Goal: Task Accomplishment & Management: Use online tool/utility

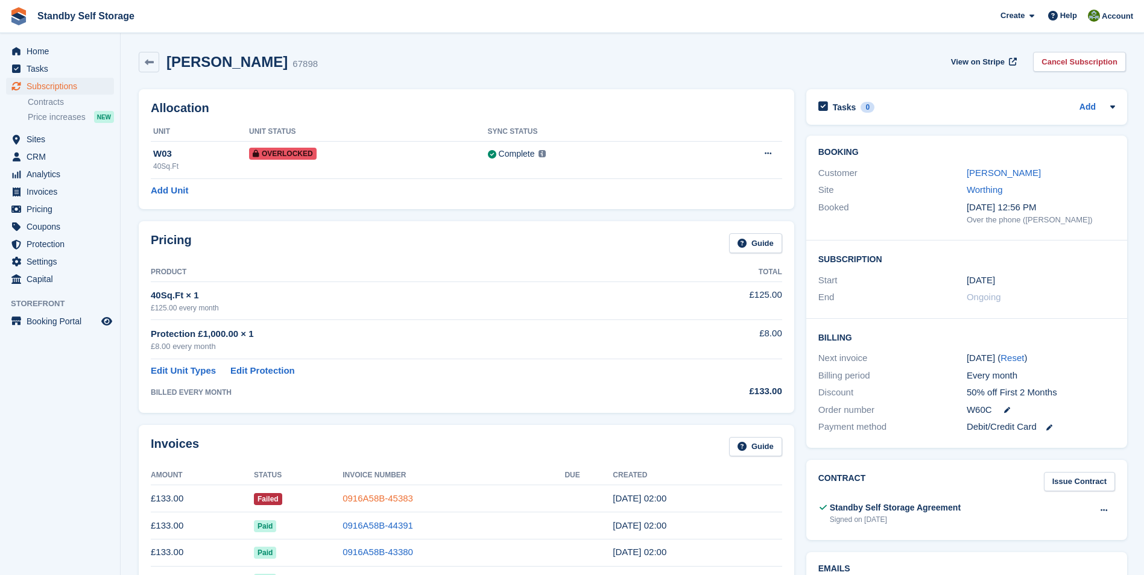
click at [379, 493] on link "0916A58B-45383" at bounding box center [377, 498] width 71 height 10
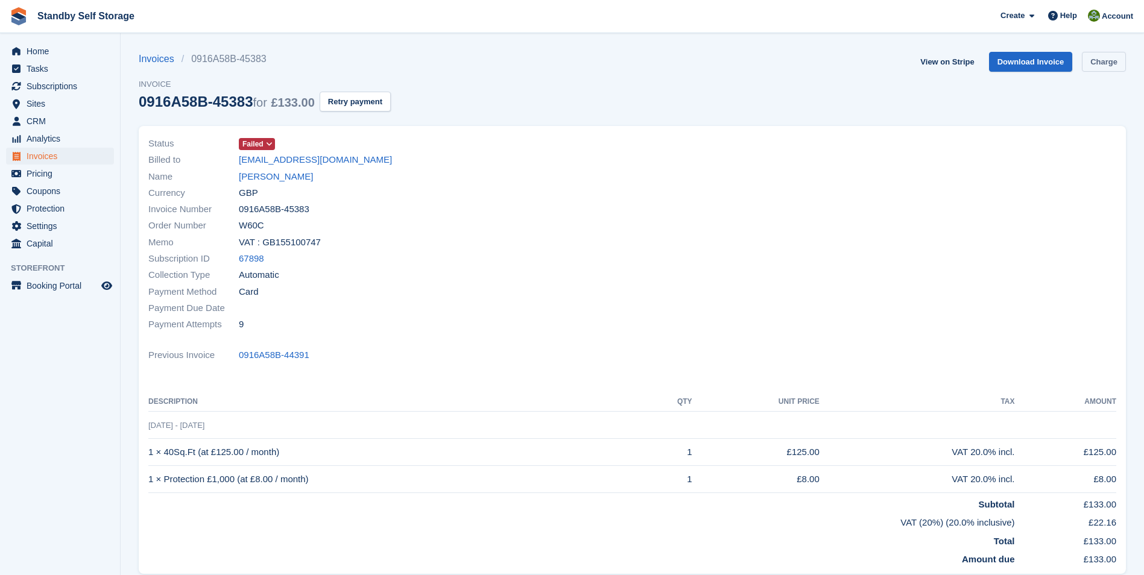
click at [1107, 62] on link "Charge" at bounding box center [1103, 62] width 44 height 20
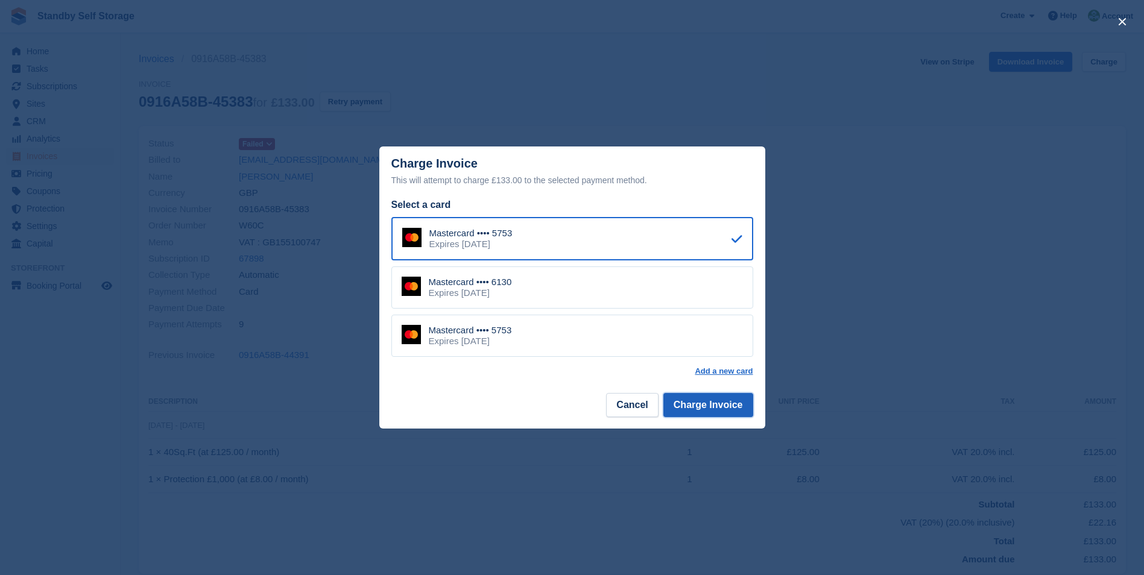
click at [690, 400] on button "Charge Invoice" at bounding box center [708, 405] width 90 height 24
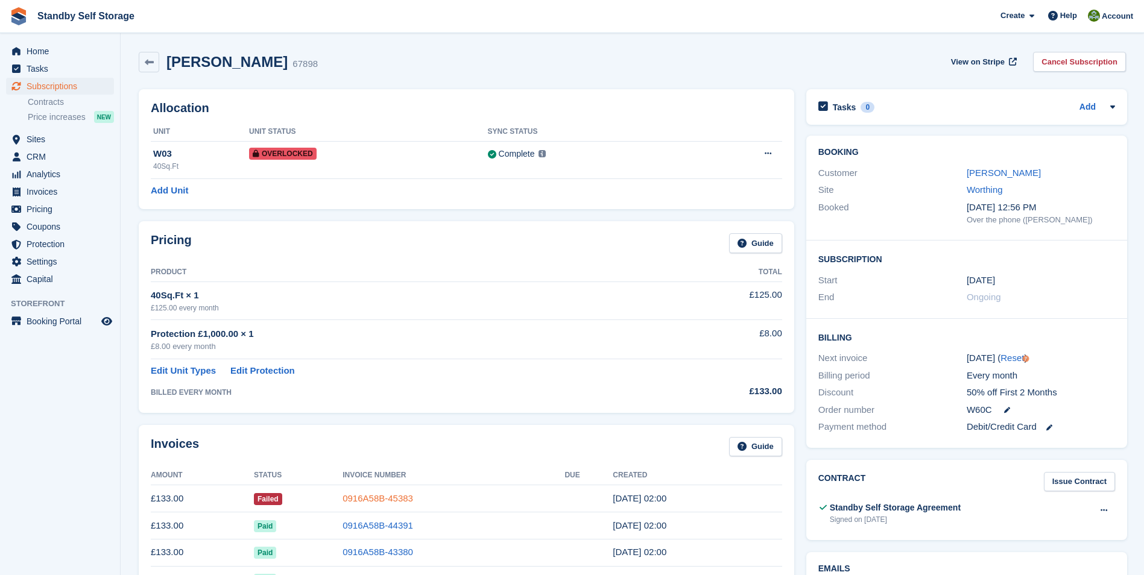
click at [369, 498] on link "0916A58B-45383" at bounding box center [377, 498] width 71 height 10
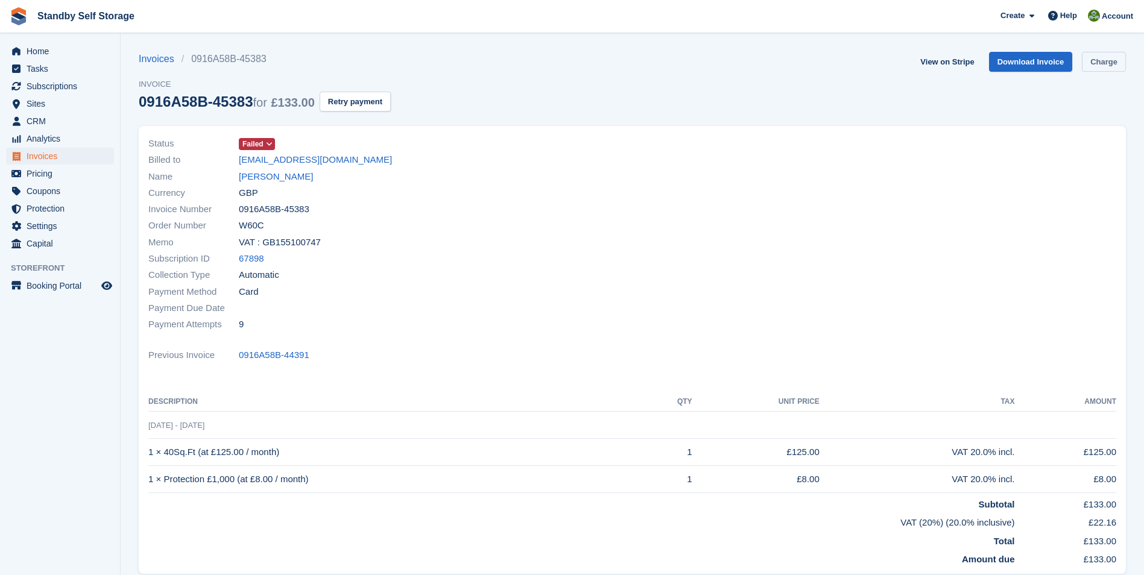
click at [1091, 61] on link "Charge" at bounding box center [1103, 62] width 44 height 20
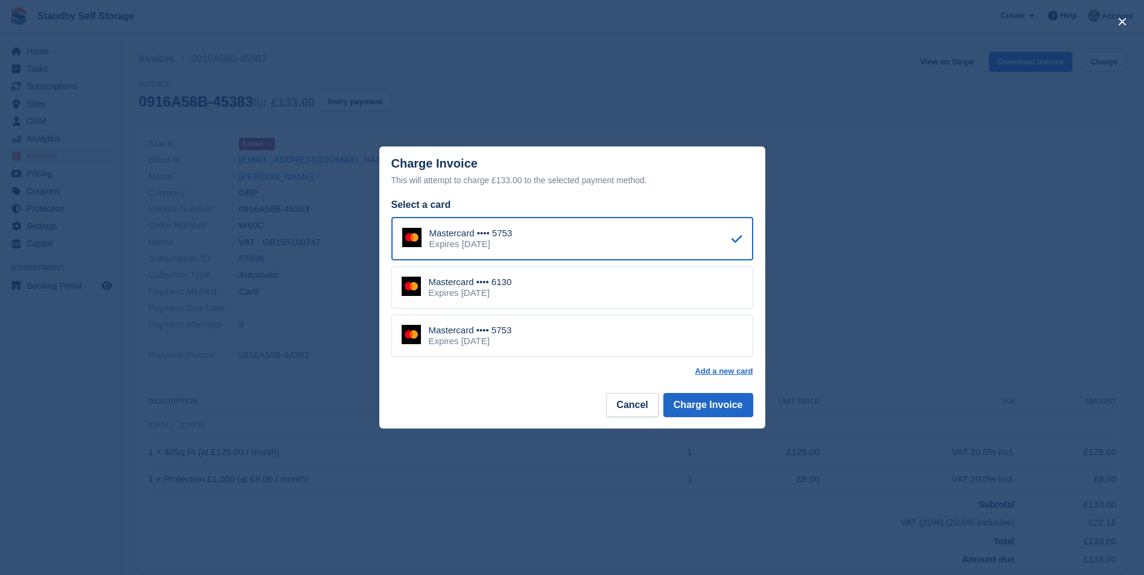
click at [502, 286] on div "Mastercard •••• 6130" at bounding box center [470, 282] width 83 height 11
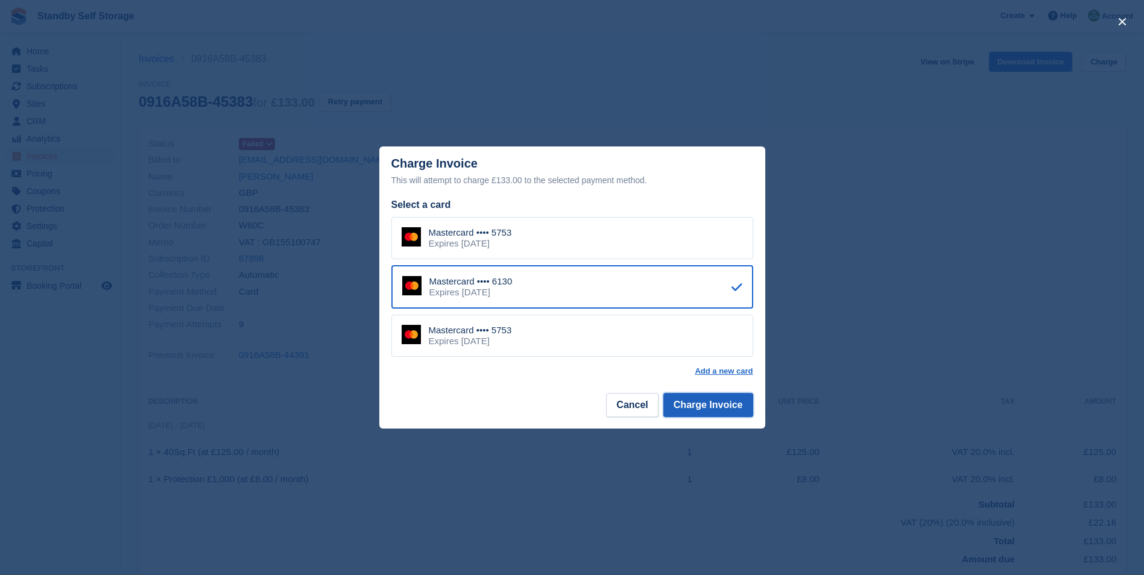
click at [711, 405] on button "Charge Invoice" at bounding box center [708, 405] width 90 height 24
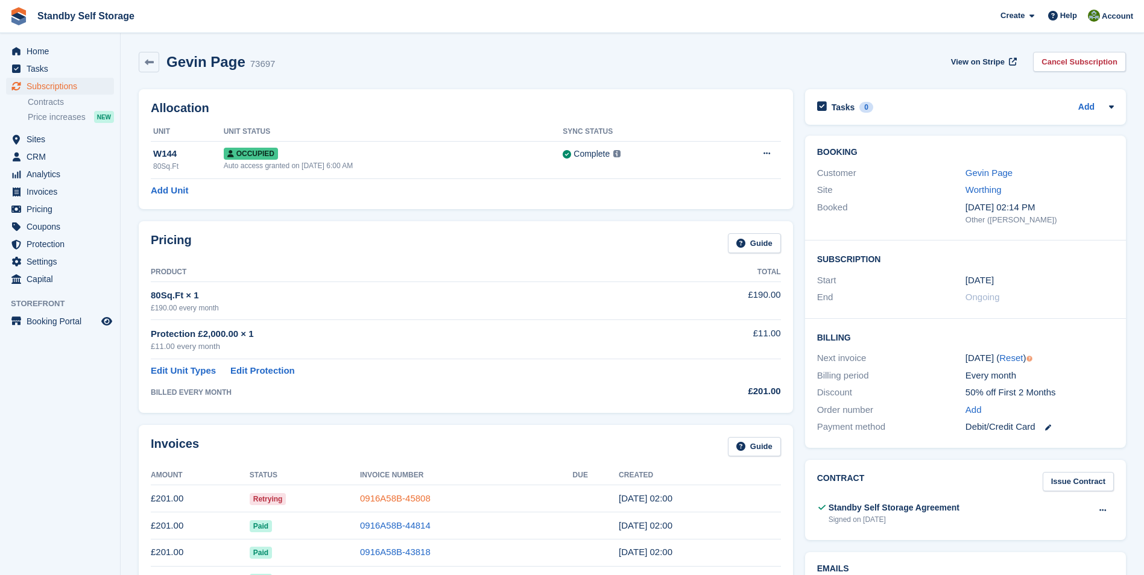
click at [380, 498] on link "0916A58B-45808" at bounding box center [395, 498] width 71 height 10
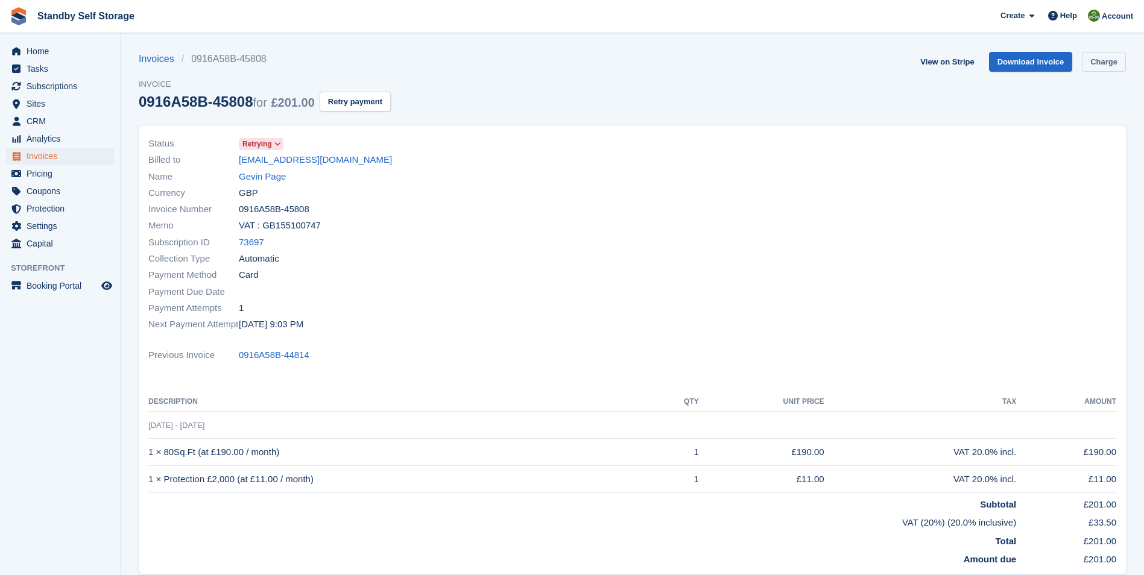
click at [1092, 61] on link "Charge" at bounding box center [1103, 62] width 44 height 20
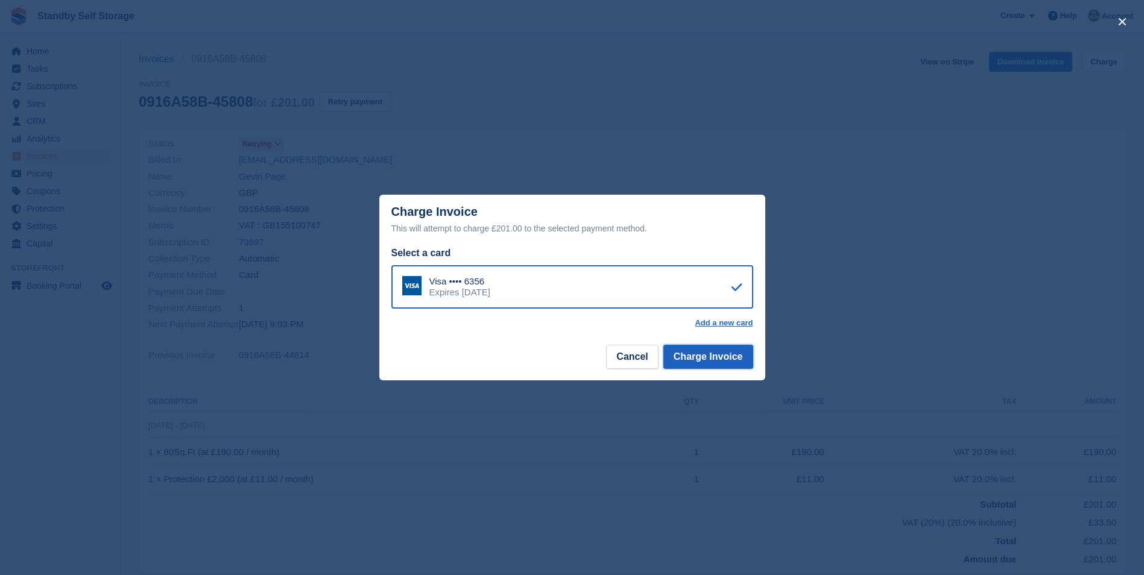
click at [673, 355] on button "Charge Invoice" at bounding box center [708, 357] width 90 height 24
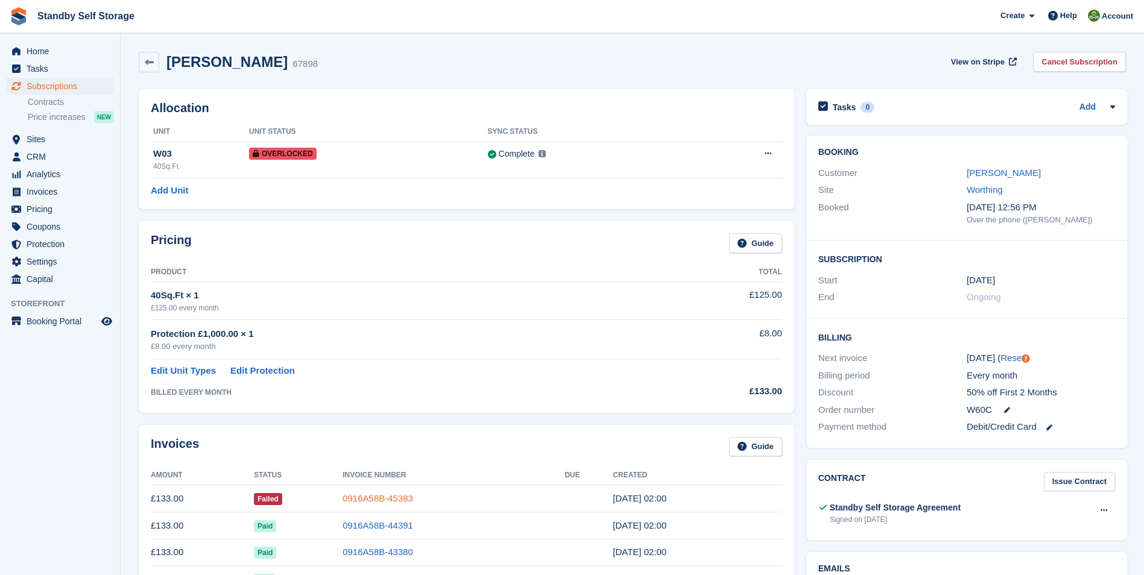
click at [385, 502] on link "0916A58B-45383" at bounding box center [377, 498] width 71 height 10
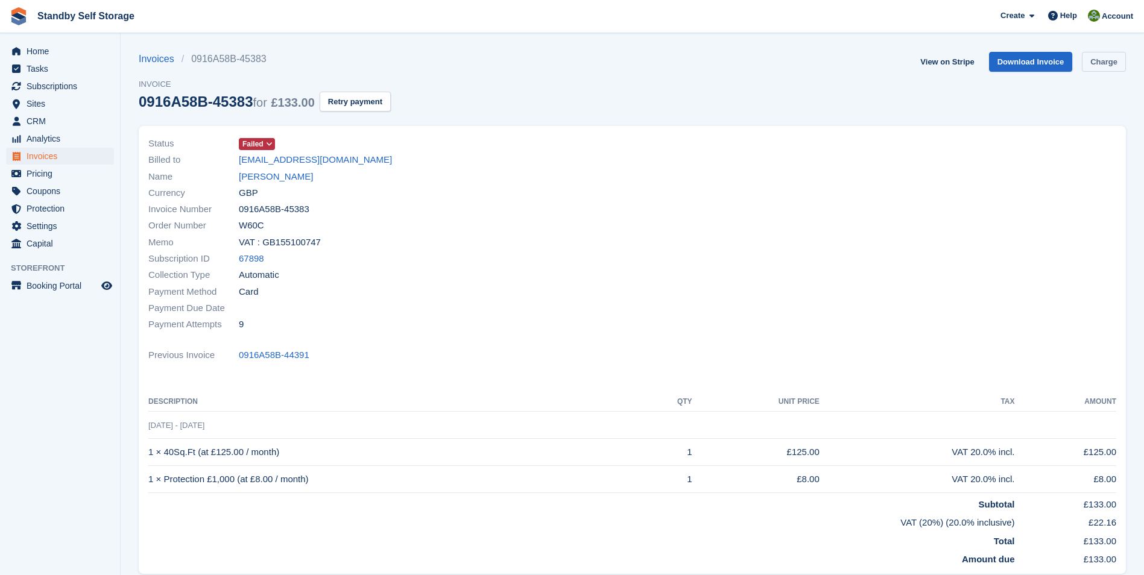
click at [1102, 65] on link "Charge" at bounding box center [1103, 62] width 44 height 20
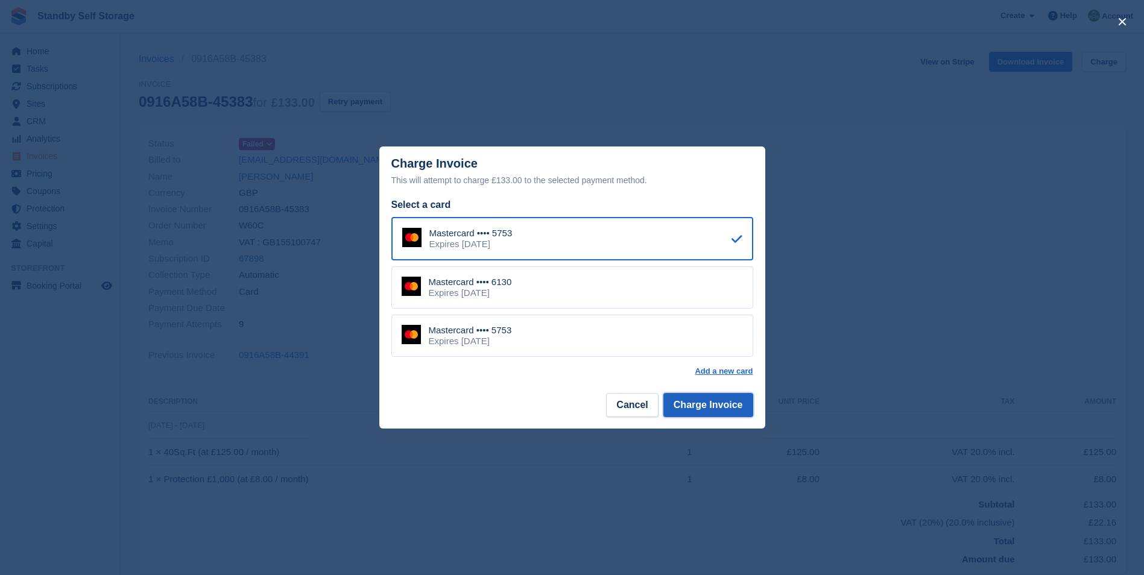
click at [685, 401] on button "Charge Invoice" at bounding box center [708, 405] width 90 height 24
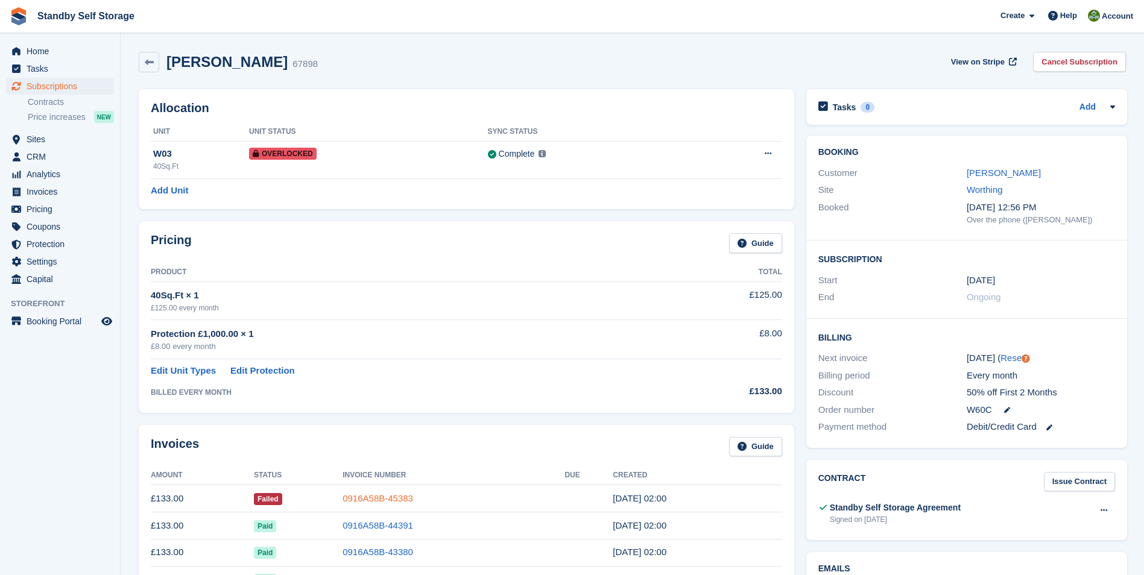
click at [373, 497] on link "0916A58B-45383" at bounding box center [377, 498] width 71 height 10
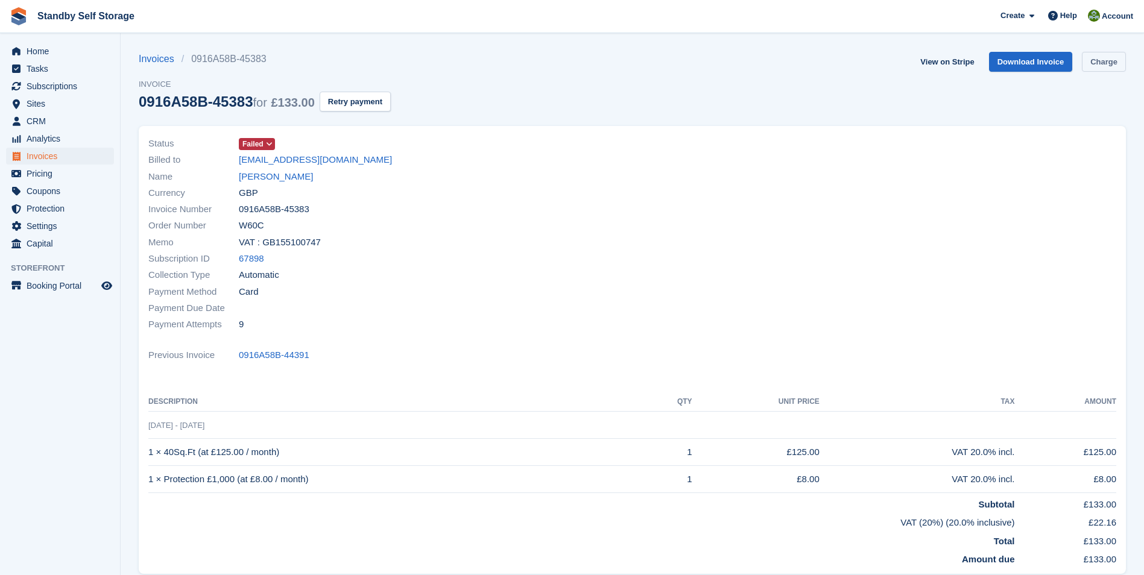
click at [1090, 58] on link "Charge" at bounding box center [1103, 62] width 44 height 20
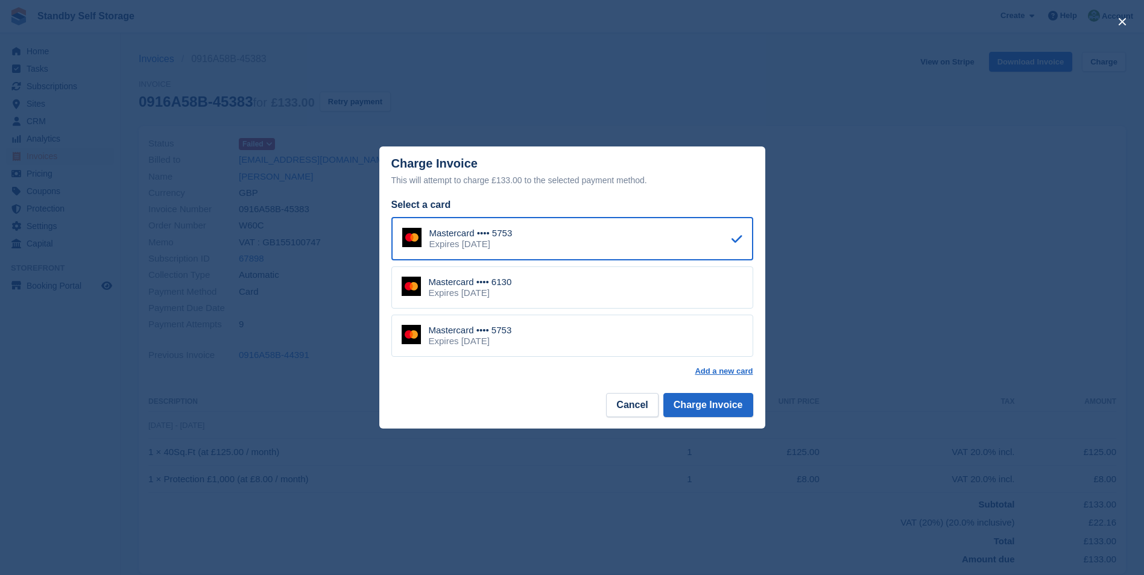
click at [529, 279] on div "Mastercard •••• 6130 Expires March 2030" at bounding box center [572, 287] width 362 height 42
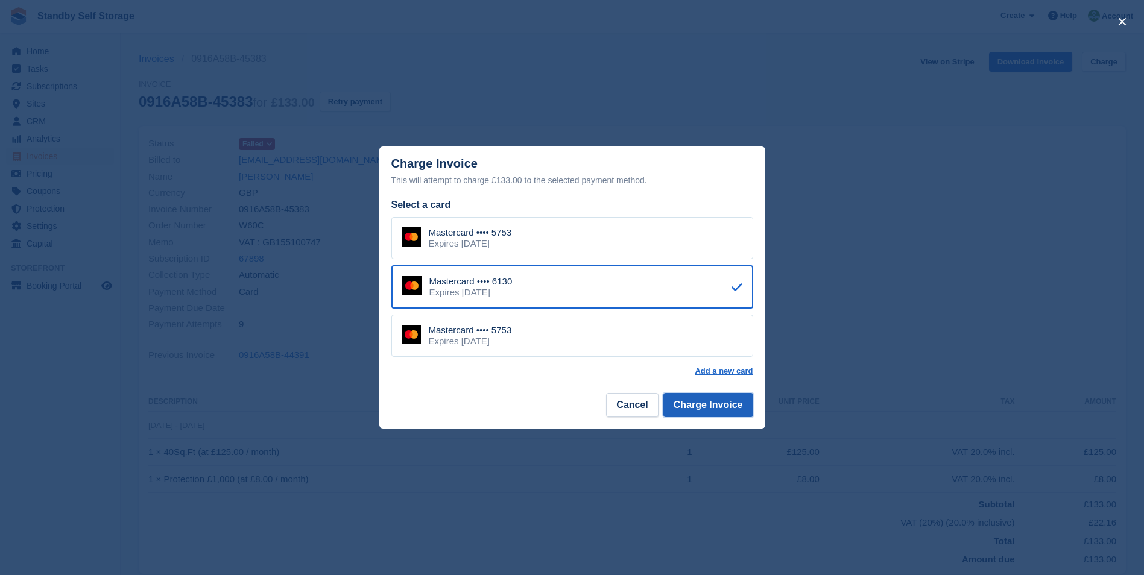
click at [691, 403] on button "Charge Invoice" at bounding box center [708, 405] width 90 height 24
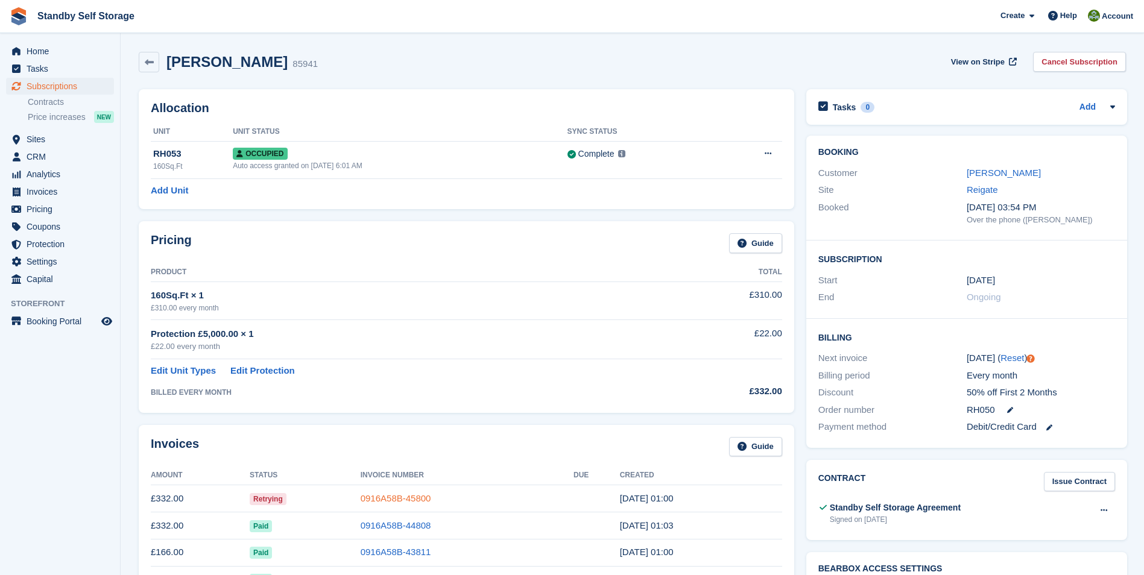
click at [403, 499] on link "0916A58B-45800" at bounding box center [395, 498] width 71 height 10
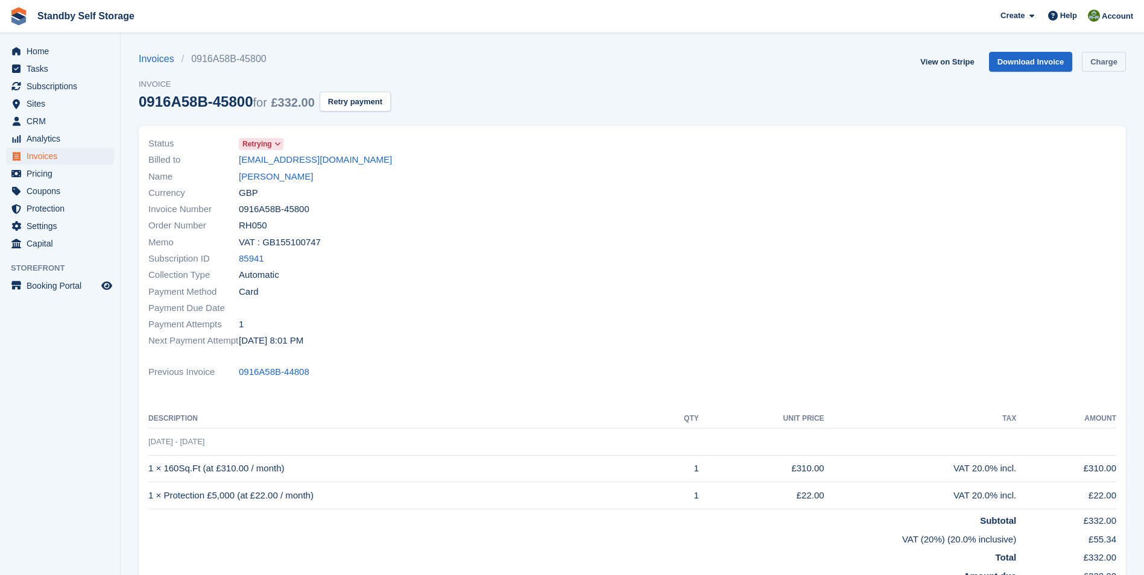
click at [1096, 61] on link "Charge" at bounding box center [1103, 62] width 44 height 20
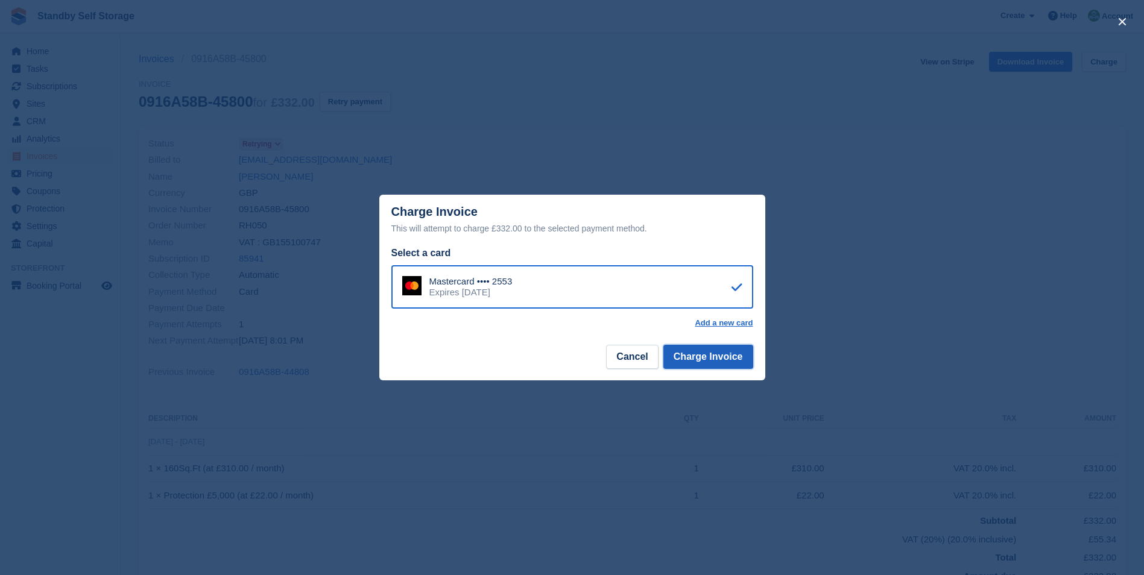
click at [712, 358] on button "Charge Invoice" at bounding box center [708, 357] width 90 height 24
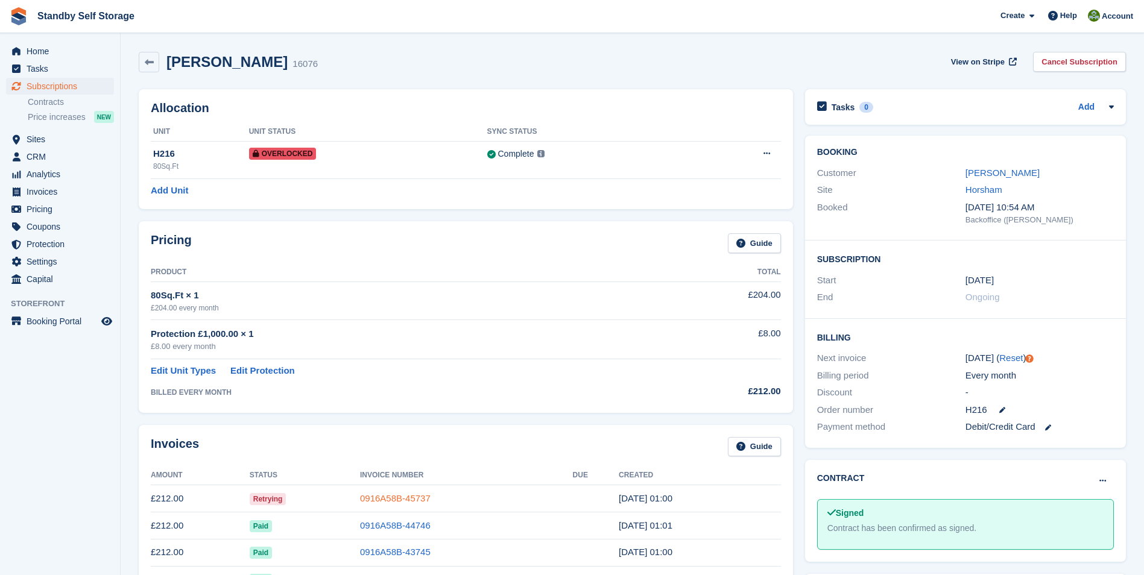
click at [397, 500] on link "0916A58B-45737" at bounding box center [395, 498] width 71 height 10
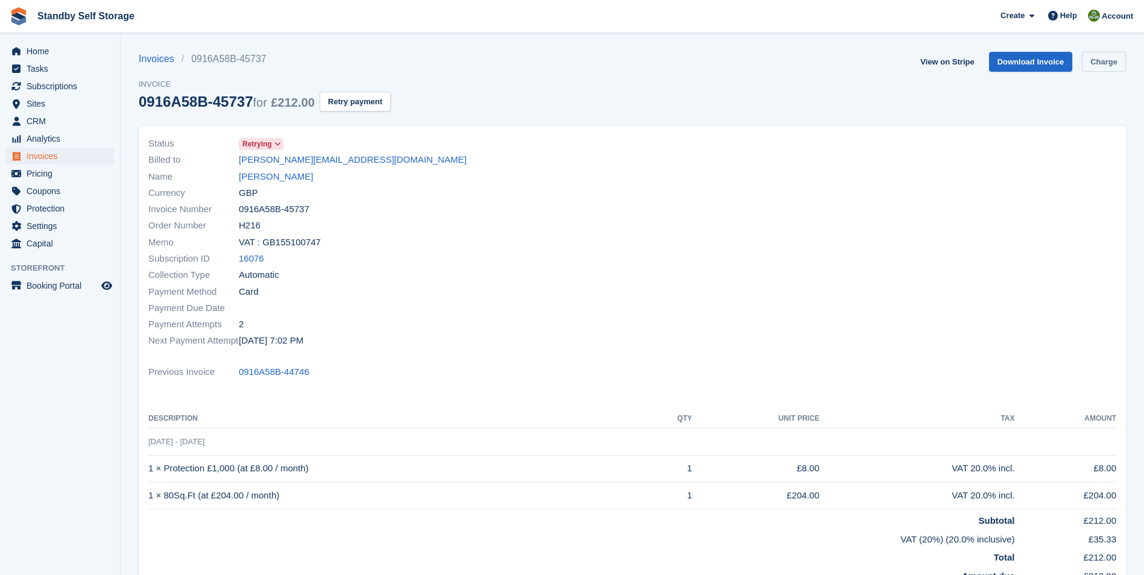
click at [1098, 63] on link "Charge" at bounding box center [1103, 62] width 44 height 20
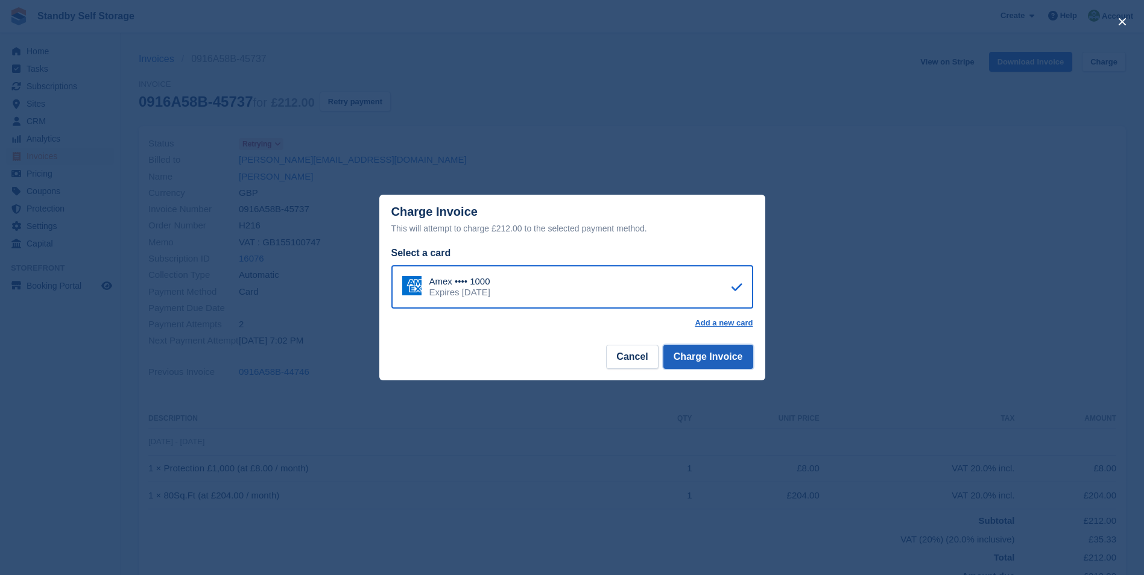
click at [701, 357] on button "Charge Invoice" at bounding box center [708, 357] width 90 height 24
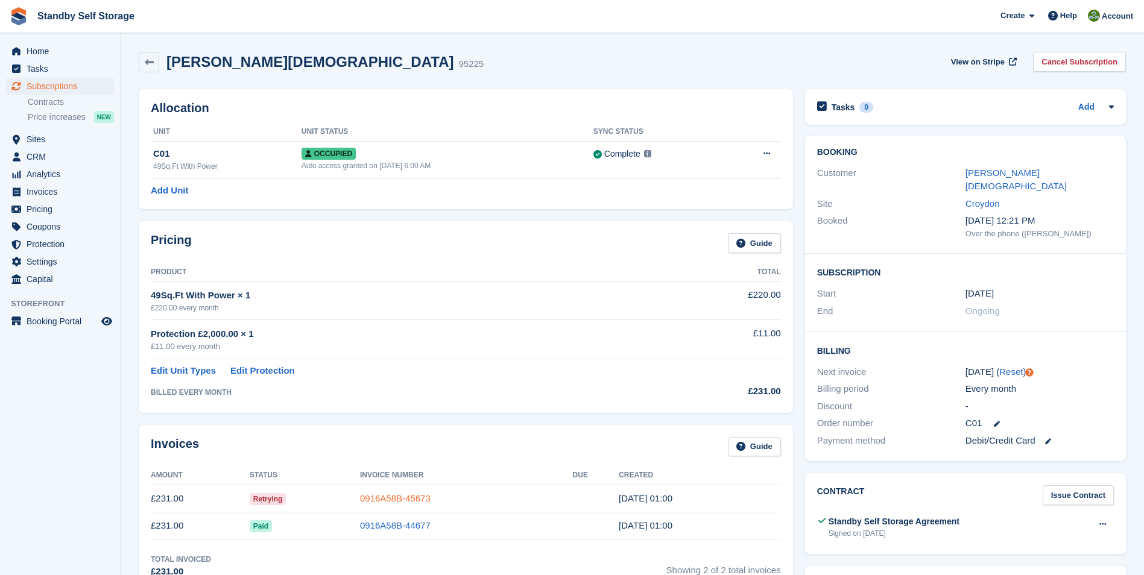
click at [376, 497] on link "0916A58B-45673" at bounding box center [395, 498] width 71 height 10
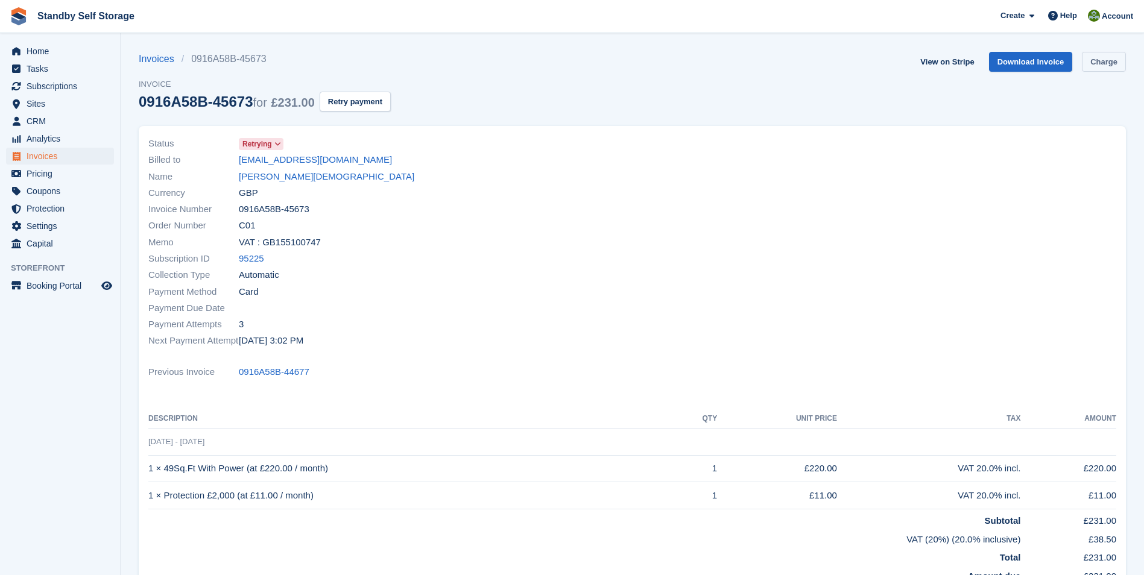
click at [1089, 63] on link "Charge" at bounding box center [1103, 62] width 44 height 20
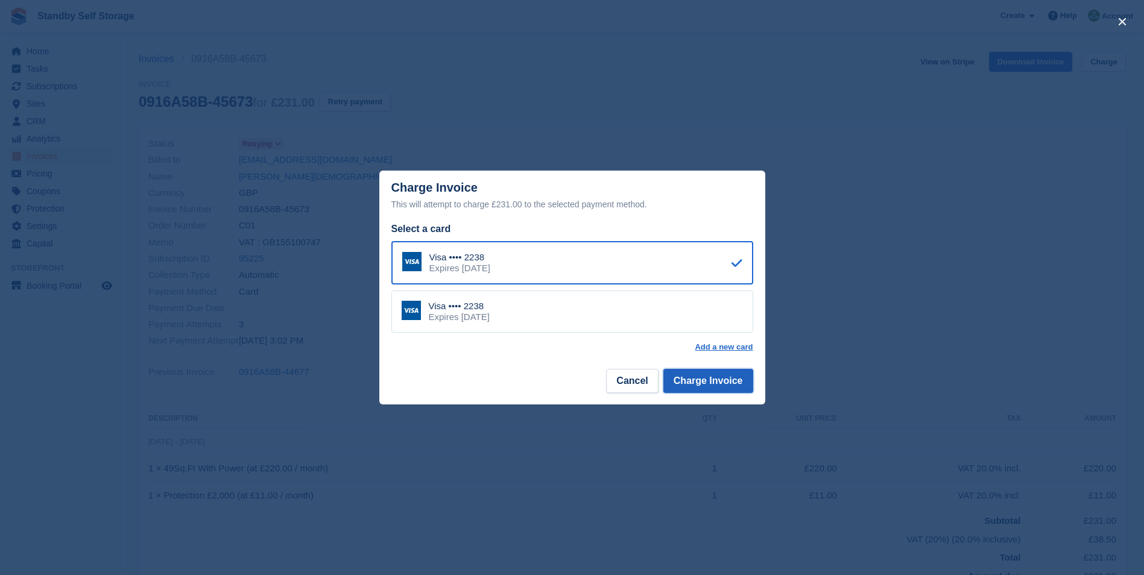
click at [720, 376] on button "Charge Invoice" at bounding box center [708, 381] width 90 height 24
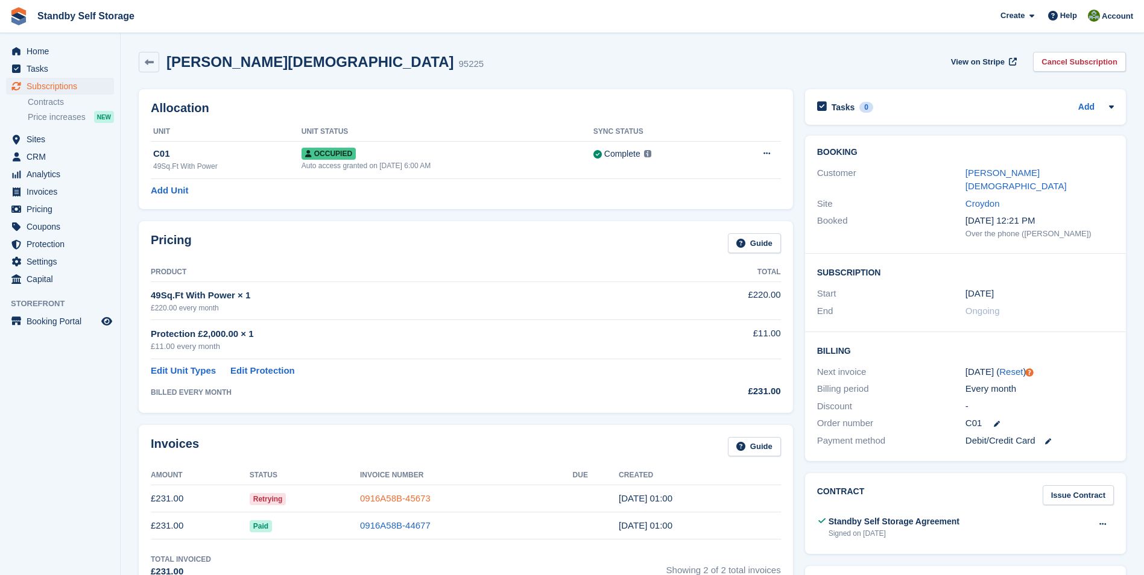
click at [397, 499] on link "0916A58B-45673" at bounding box center [395, 498] width 71 height 10
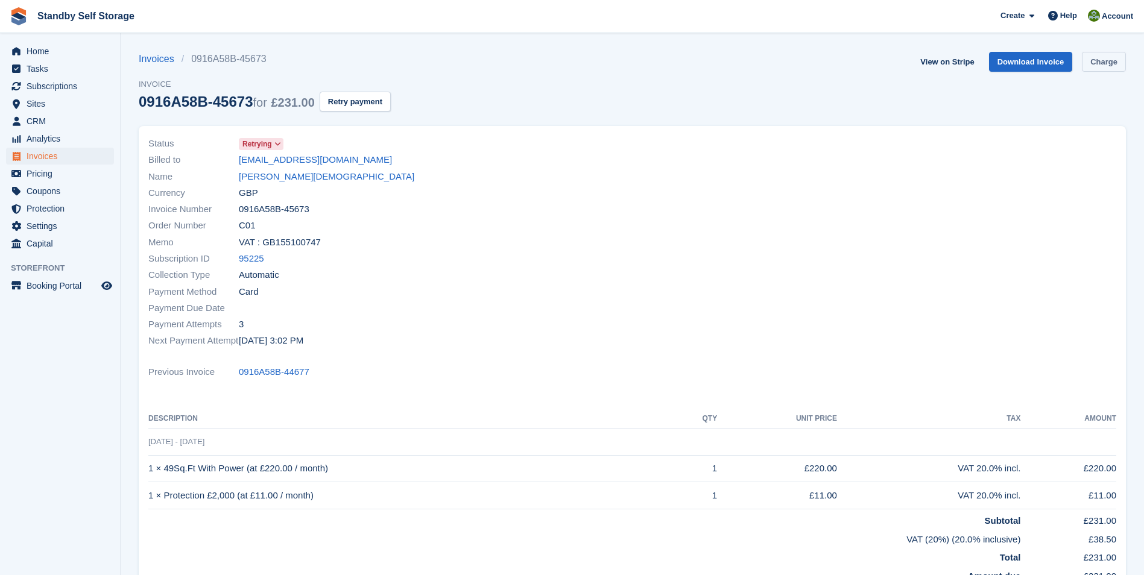
click at [1095, 52] on link "Charge" at bounding box center [1103, 62] width 44 height 20
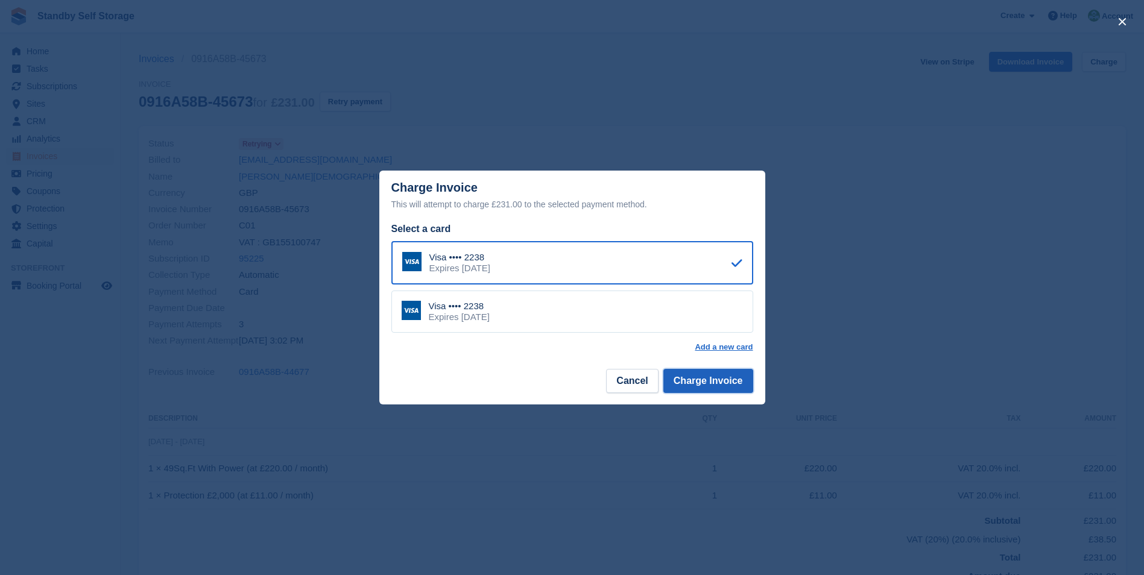
click at [716, 383] on button "Charge Invoice" at bounding box center [708, 381] width 90 height 24
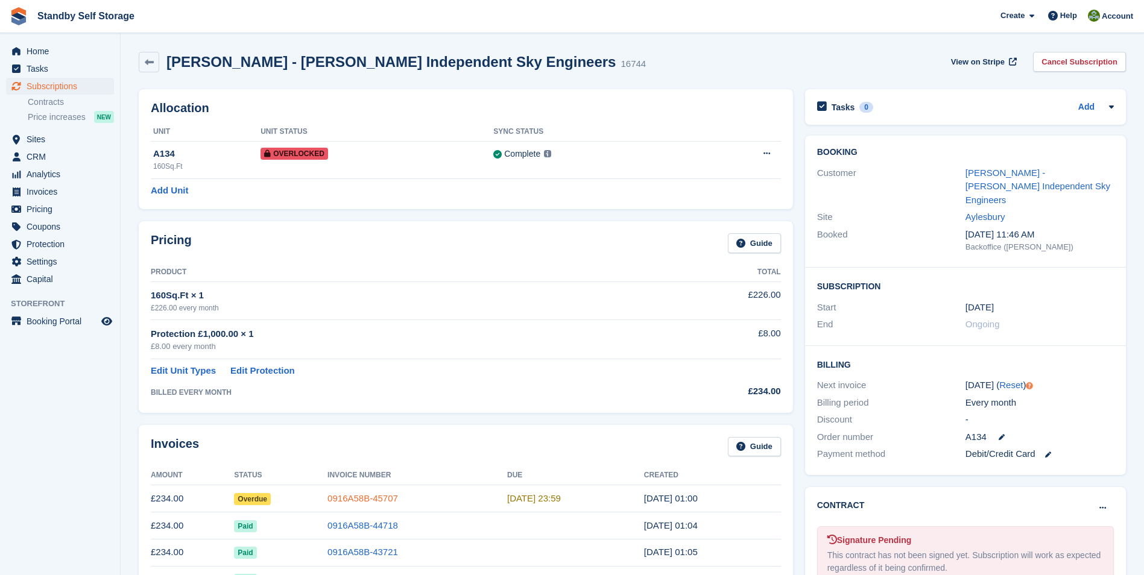
click at [373, 495] on link "0916A58B-45707" at bounding box center [362, 498] width 71 height 10
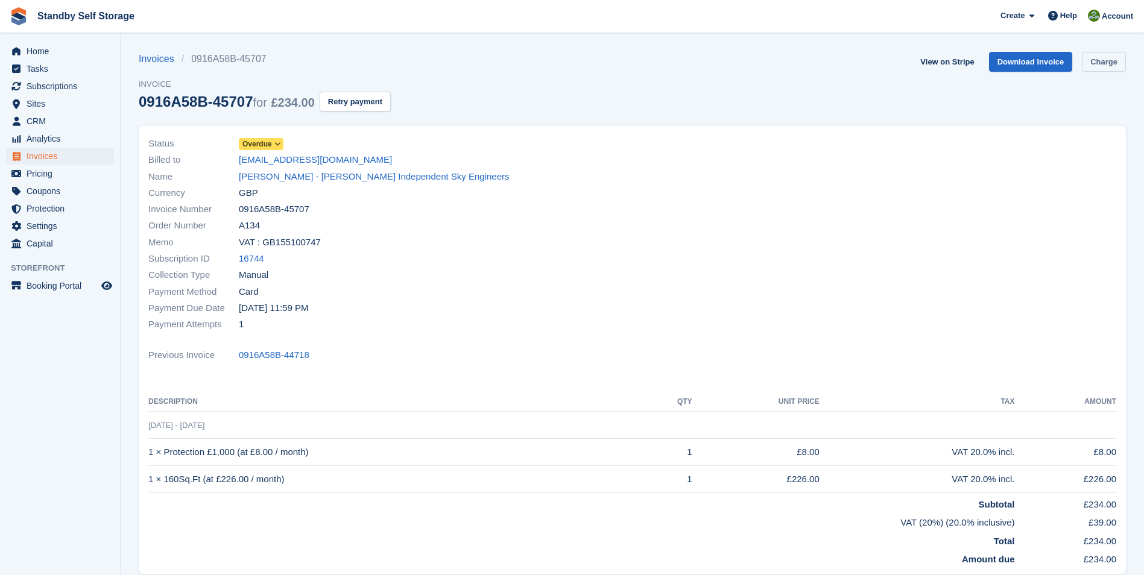
click at [1106, 58] on link "Charge" at bounding box center [1103, 62] width 44 height 20
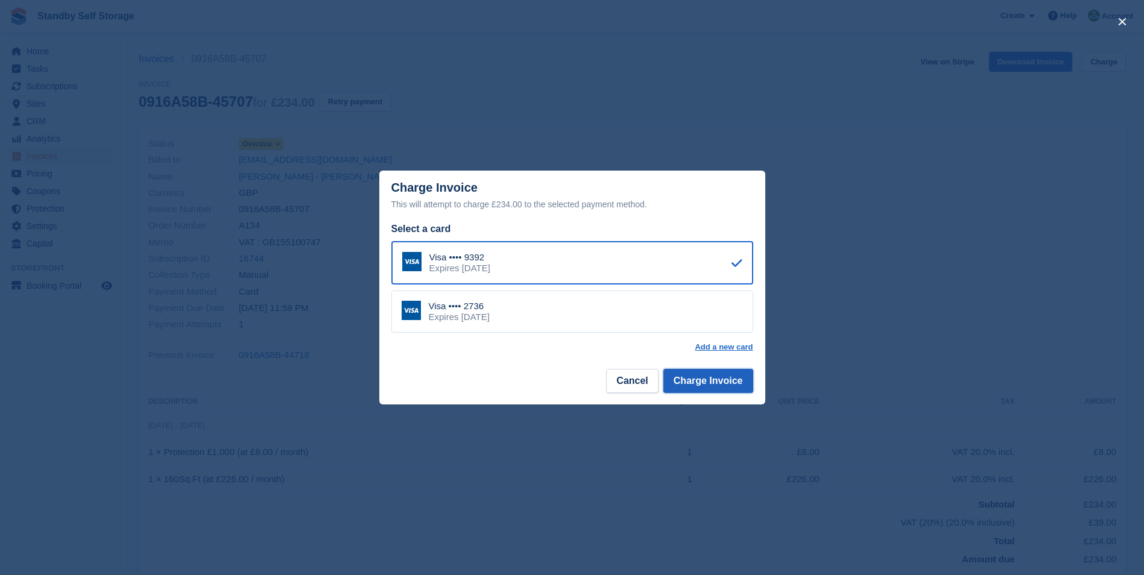
click at [703, 376] on button "Charge Invoice" at bounding box center [708, 381] width 90 height 24
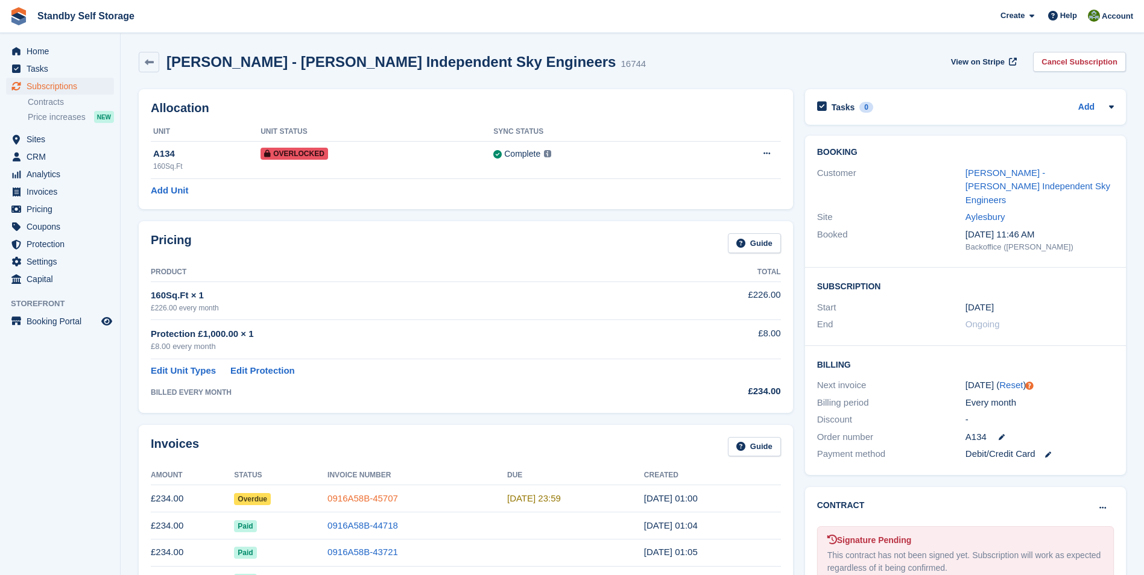
click at [352, 494] on link "0916A58B-45707" at bounding box center [362, 498] width 71 height 10
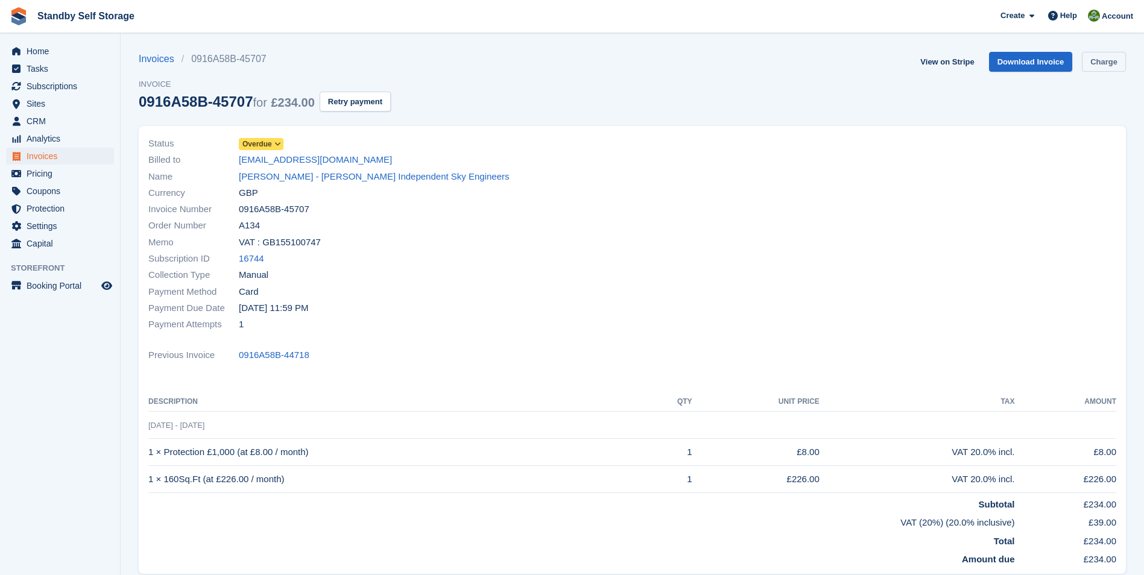
click at [1097, 58] on link "Charge" at bounding box center [1103, 62] width 44 height 20
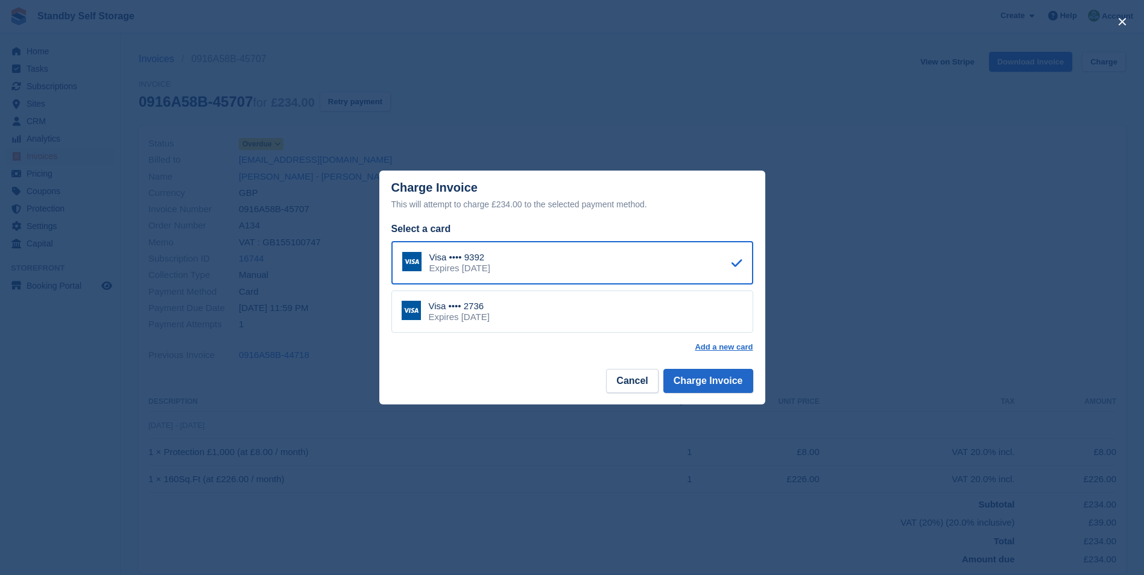
click at [557, 327] on div "Visa •••• 2736 Expires November 2027" at bounding box center [572, 312] width 362 height 42
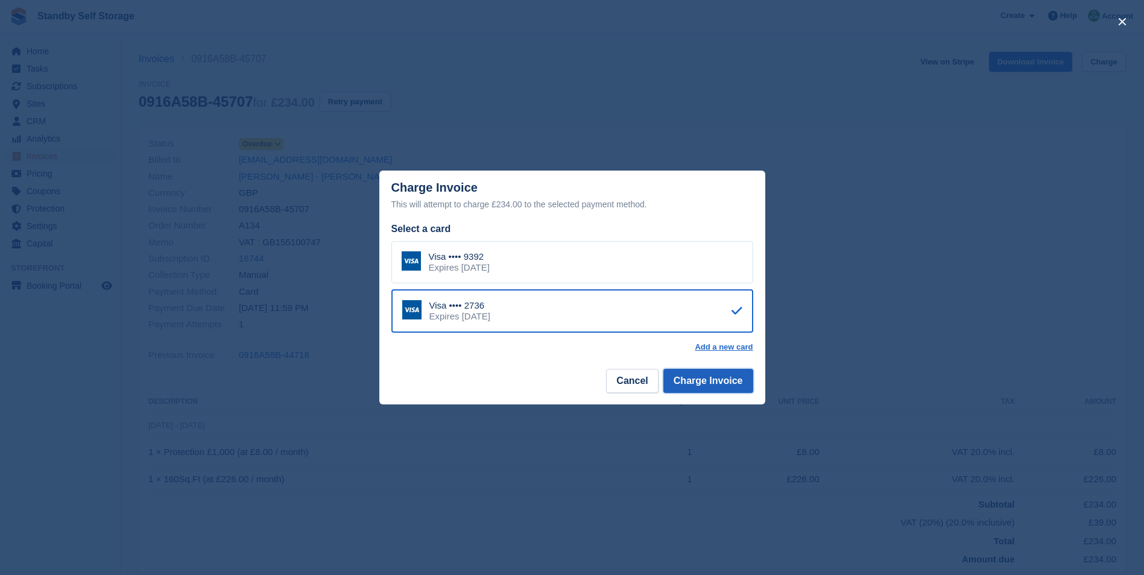
click at [714, 390] on button "Charge Invoice" at bounding box center [708, 381] width 90 height 24
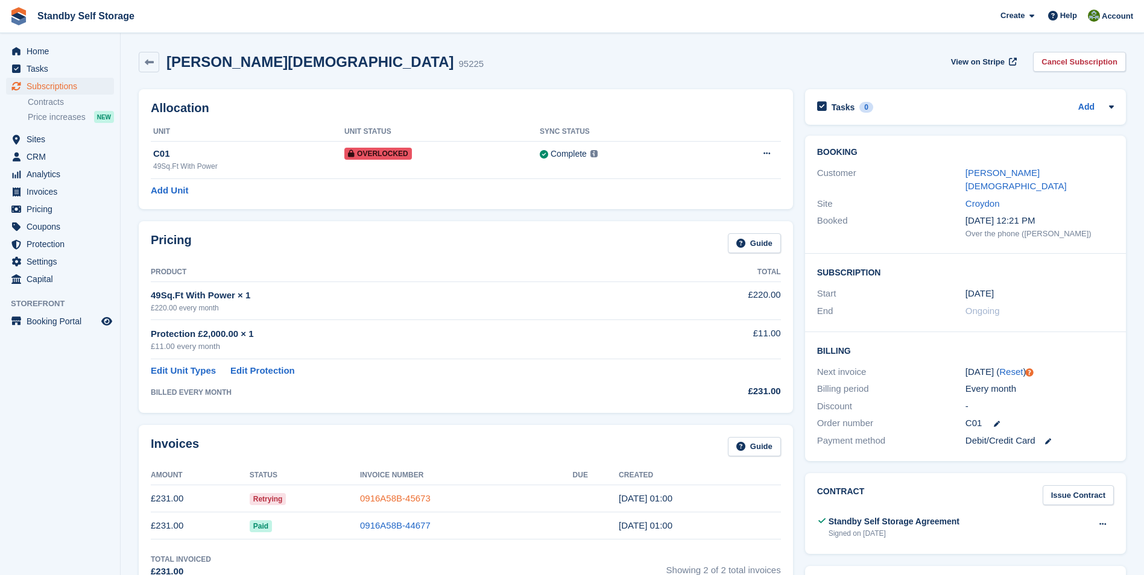
click at [397, 501] on link "0916A58B-45673" at bounding box center [395, 498] width 71 height 10
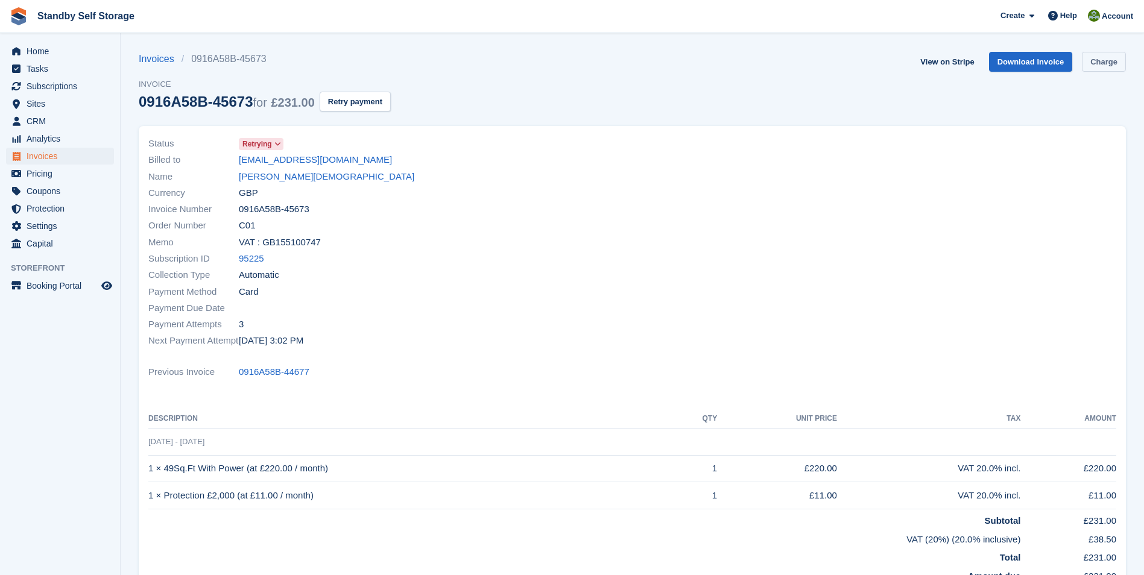
click at [1111, 60] on link "Charge" at bounding box center [1103, 62] width 44 height 20
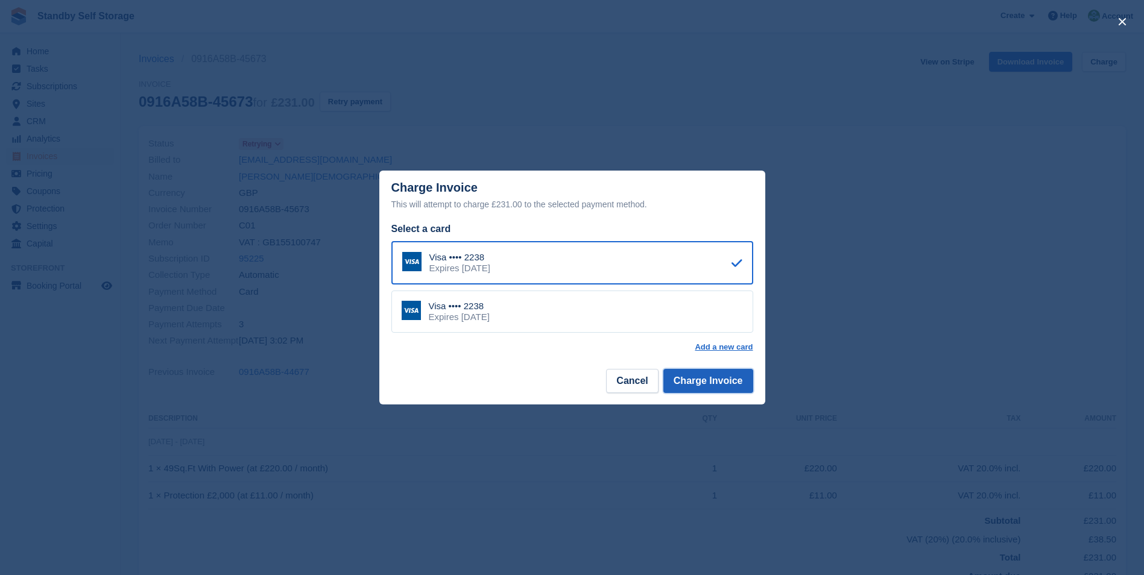
click at [731, 377] on button "Charge Invoice" at bounding box center [708, 381] width 90 height 24
